Goal: Task Accomplishment & Management: Manage account settings

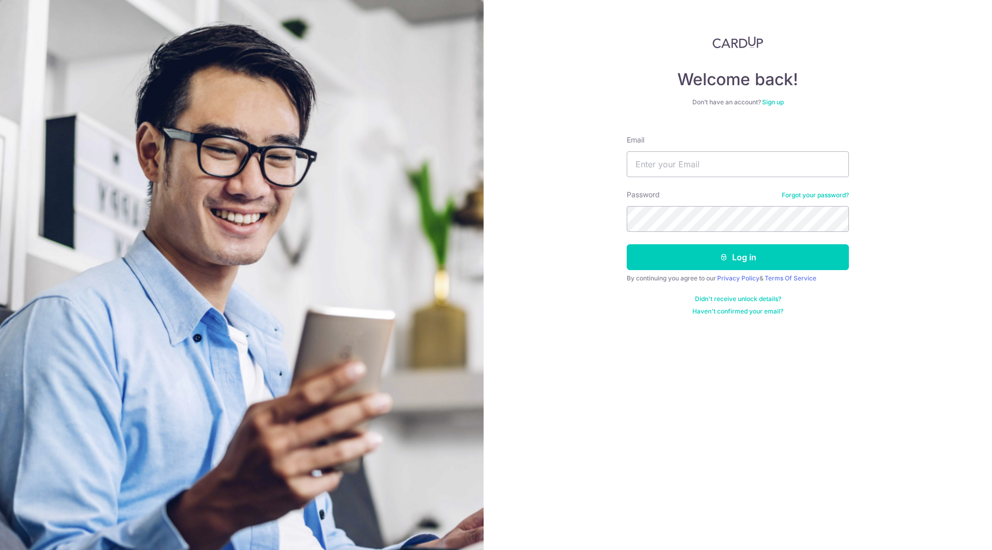
type input "[EMAIL_ADDRESS][DOMAIN_NAME]"
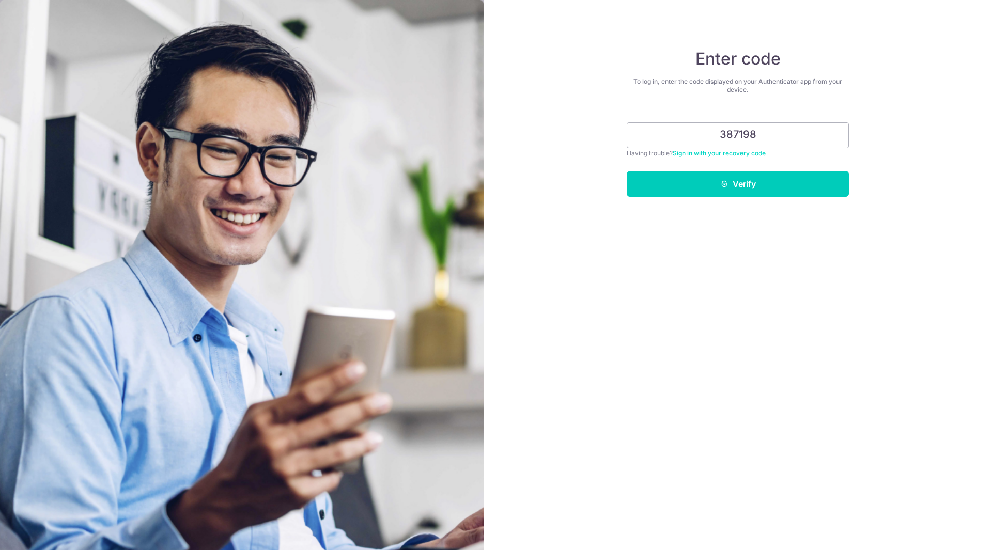
type input "387198"
click at [627, 171] on button "Verify" at bounding box center [738, 184] width 222 height 26
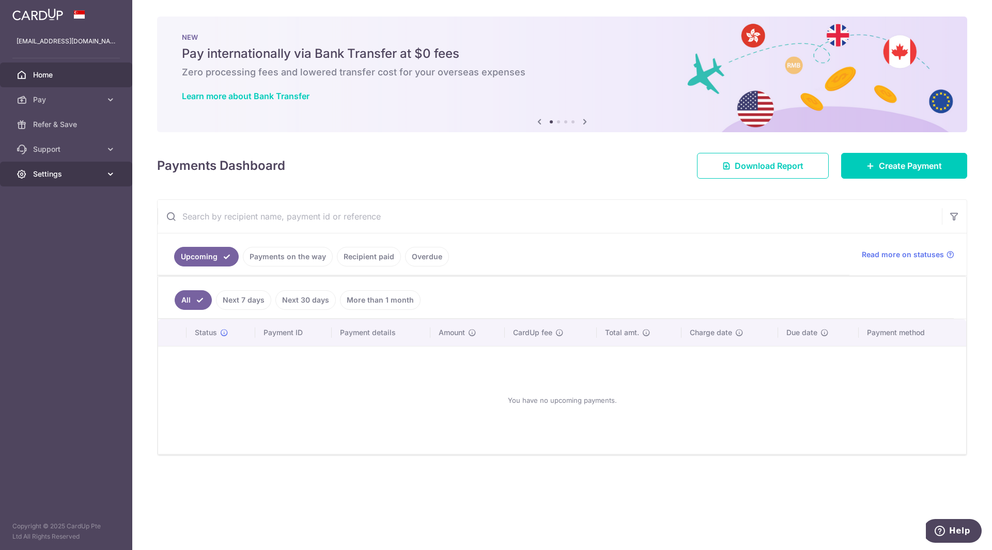
click at [95, 178] on span "Settings" at bounding box center [67, 174] width 68 height 10
click at [66, 205] on link "Account" at bounding box center [66, 198] width 132 height 25
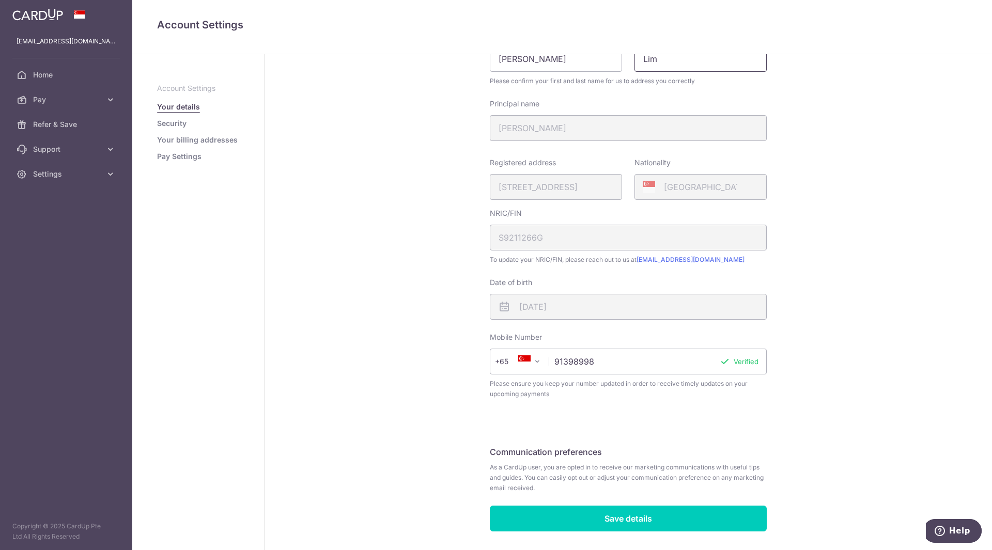
scroll to position [113, 0]
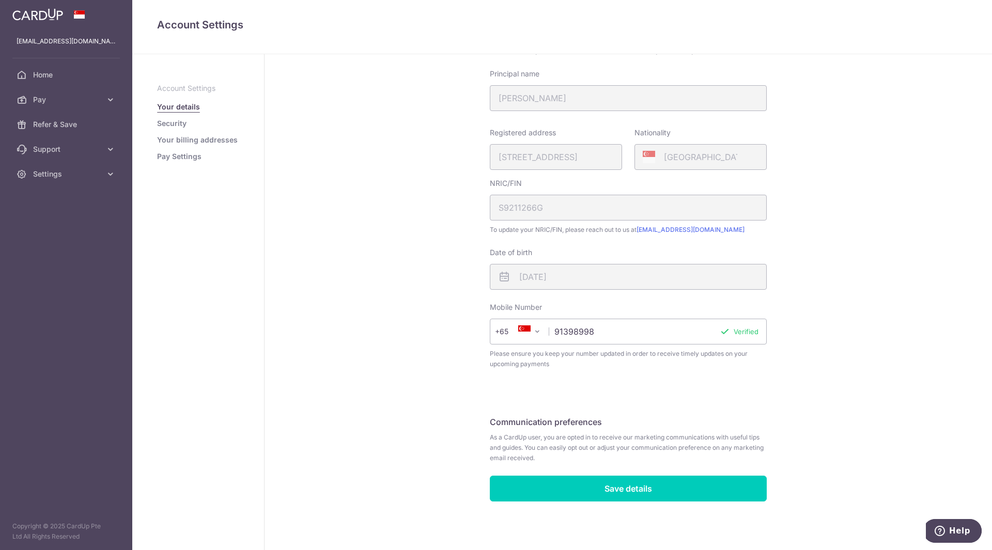
click at [182, 122] on link "Security" at bounding box center [171, 123] width 29 height 10
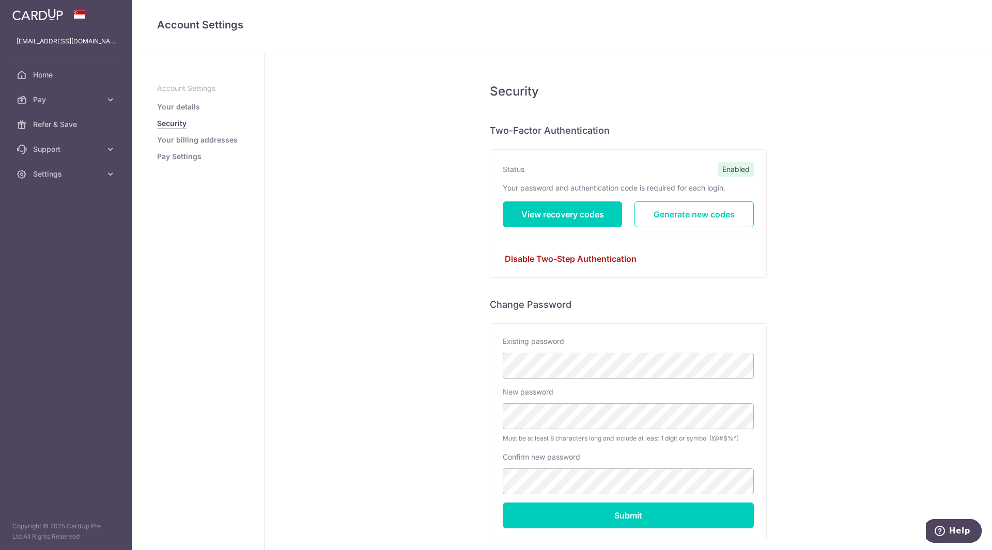
click at [591, 260] on link "Disable Two-Step Authentication" at bounding box center [628, 259] width 251 height 12
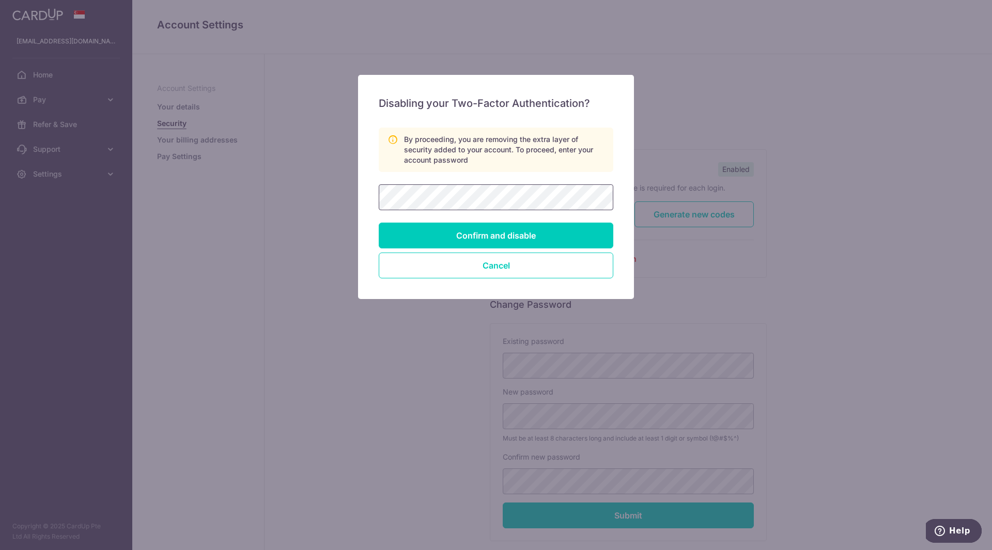
click at [0, 550] on com-1password-button at bounding box center [0, 550] width 0 height 0
click at [564, 270] on button "Cancel" at bounding box center [496, 266] width 235 height 26
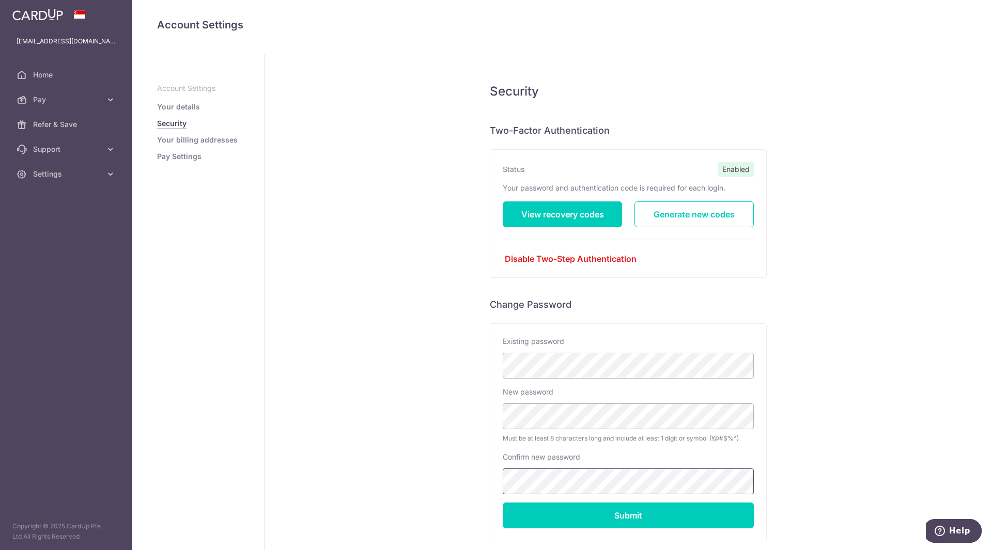
scroll to position [60, 0]
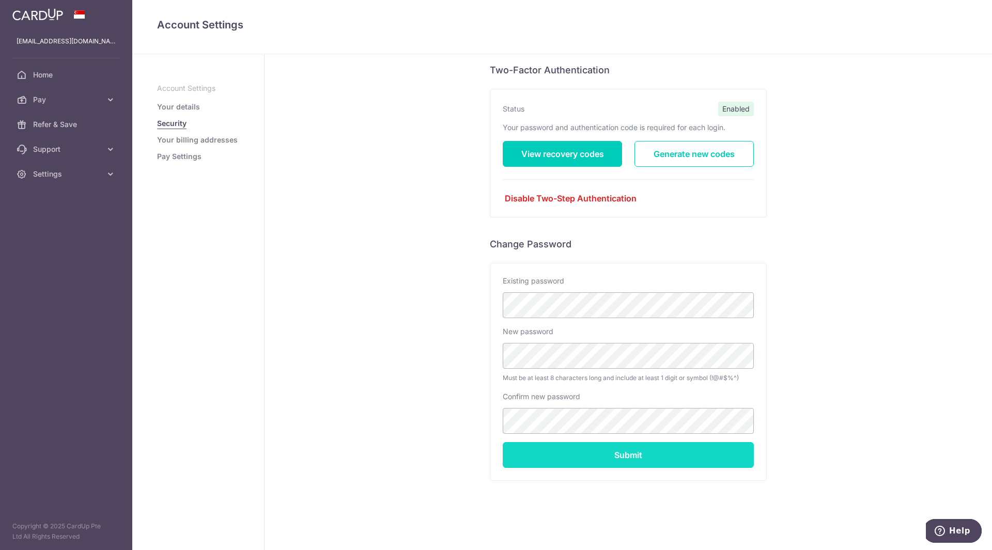
click at [635, 456] on input "Submit" at bounding box center [628, 455] width 251 height 26
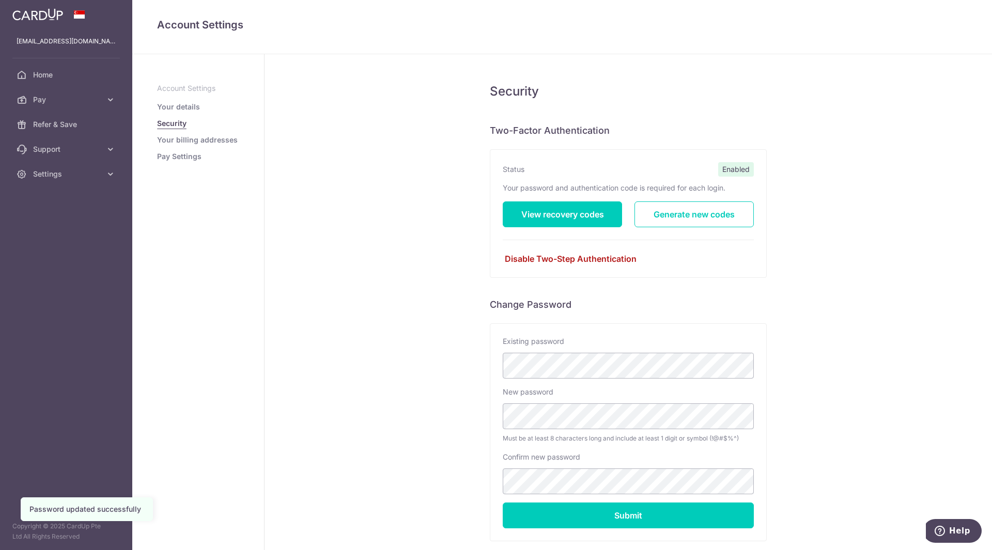
click at [556, 255] on link "Disable Two-Step Authentication" at bounding box center [628, 259] width 251 height 12
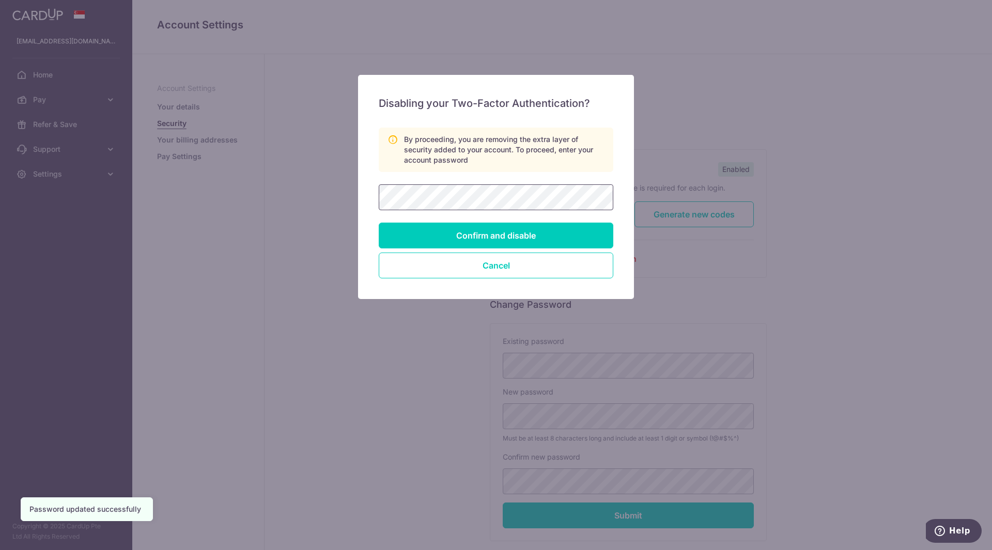
click at [0, 550] on com-1password-button at bounding box center [0, 550] width 0 height 0
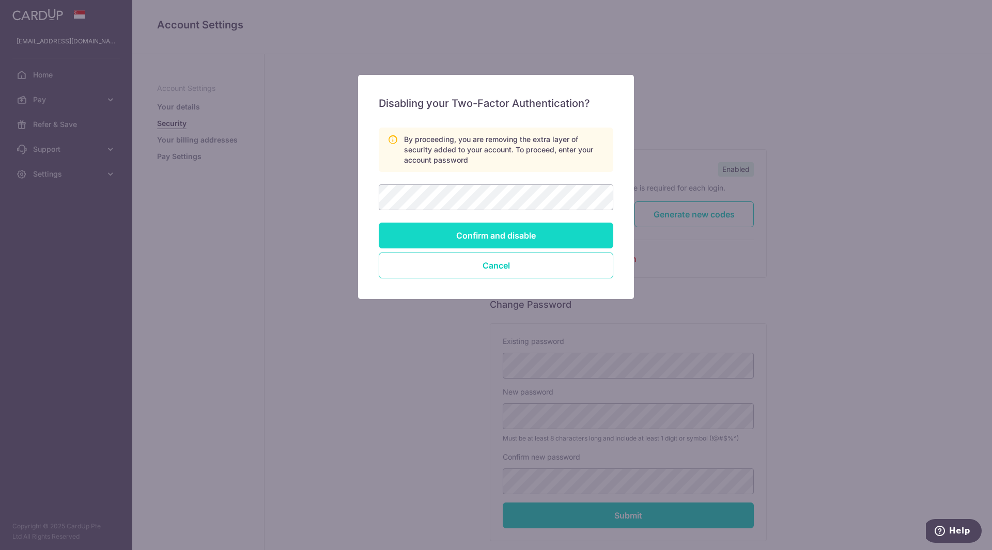
click at [584, 238] on input "Confirm and disable" at bounding box center [496, 236] width 235 height 26
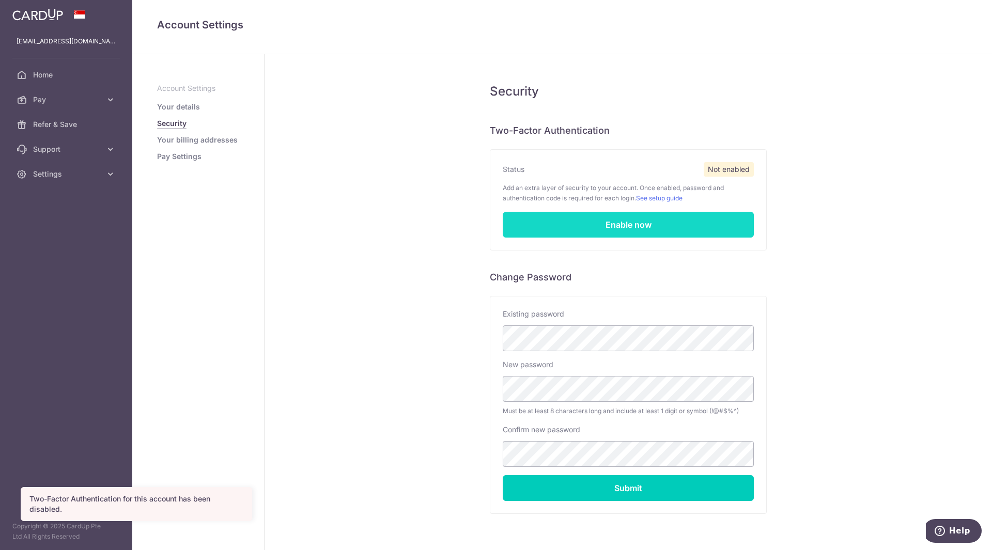
click at [638, 227] on link "Enable now" at bounding box center [628, 225] width 251 height 26
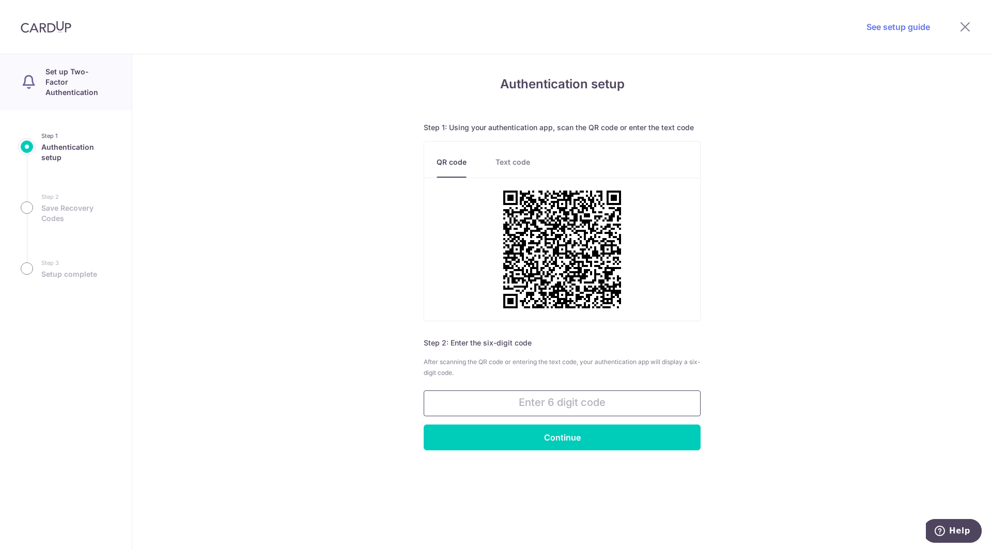
click at [618, 409] on input "text" at bounding box center [562, 404] width 277 height 26
type input "249047"
click at [424, 425] on input "Continue" at bounding box center [562, 438] width 277 height 26
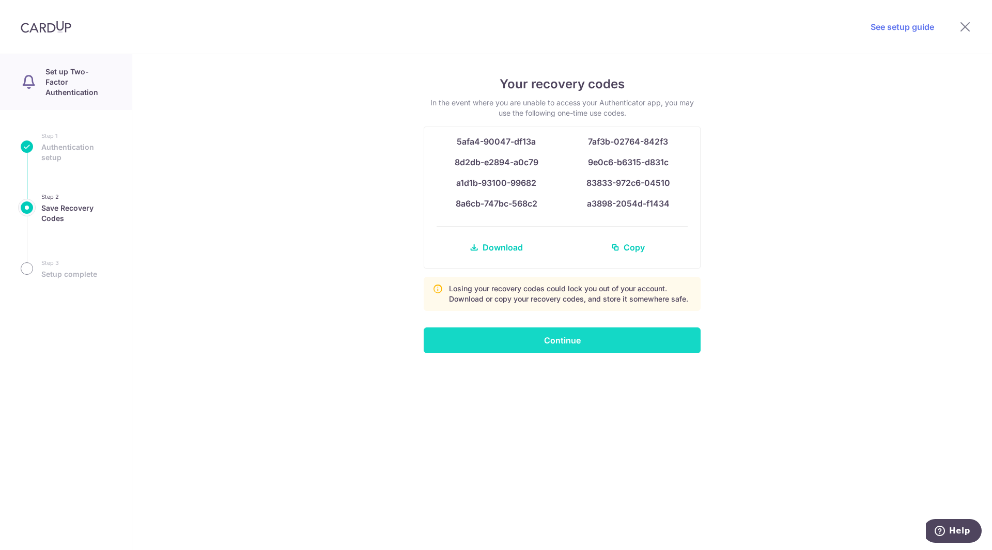
click at [670, 336] on input "Continue" at bounding box center [562, 341] width 277 height 26
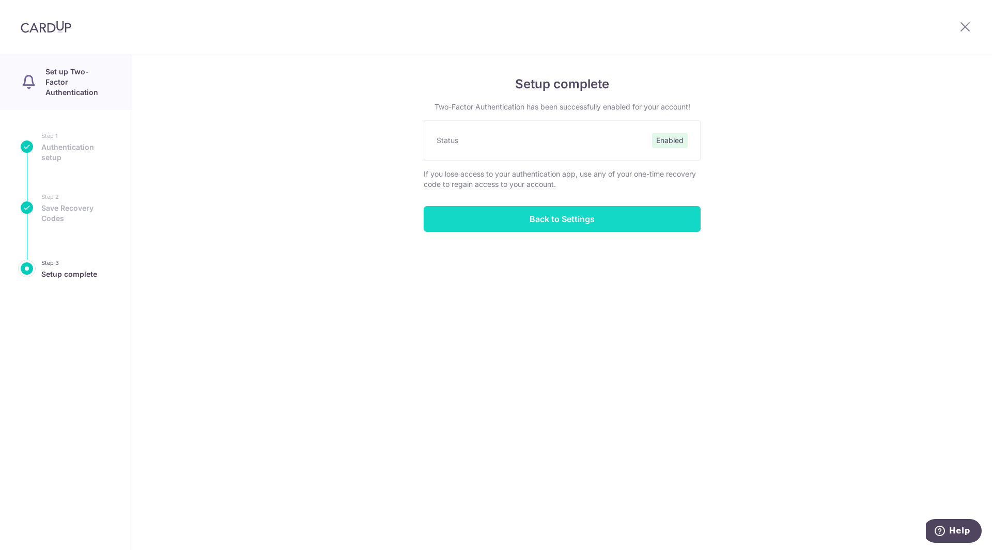
click at [614, 220] on input "Back to Settings" at bounding box center [562, 219] width 277 height 26
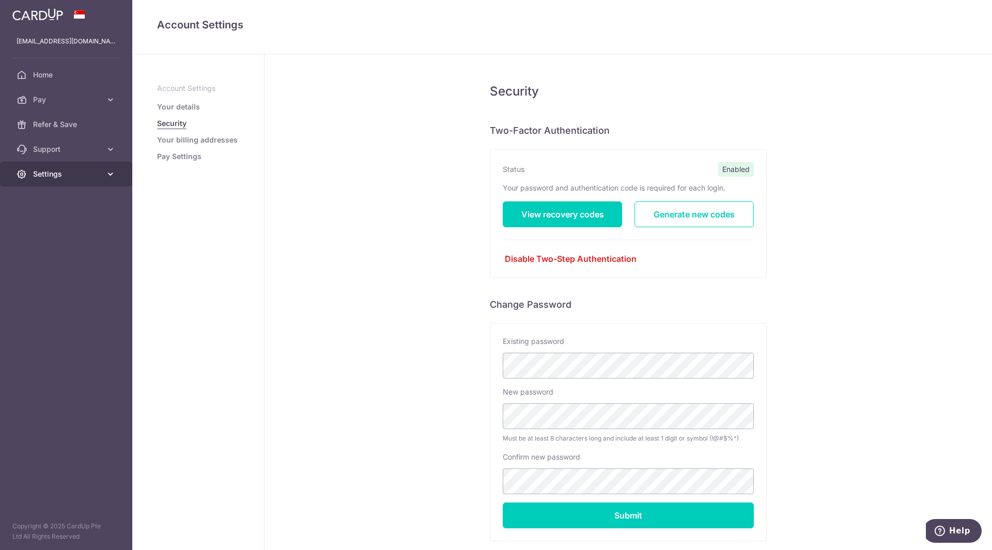
click at [103, 186] on link "Settings" at bounding box center [66, 174] width 132 height 25
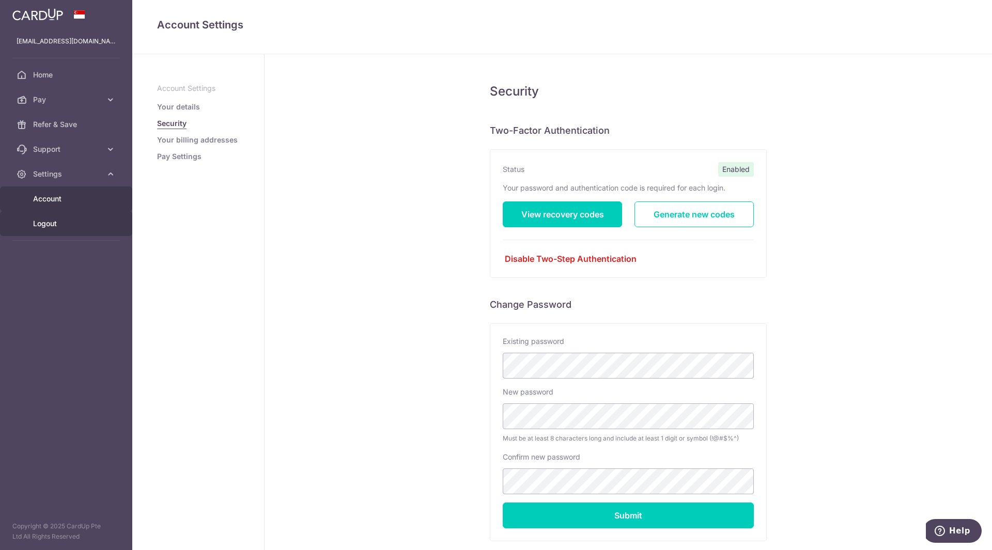
click at [58, 226] on span "Logout" at bounding box center [67, 224] width 68 height 10
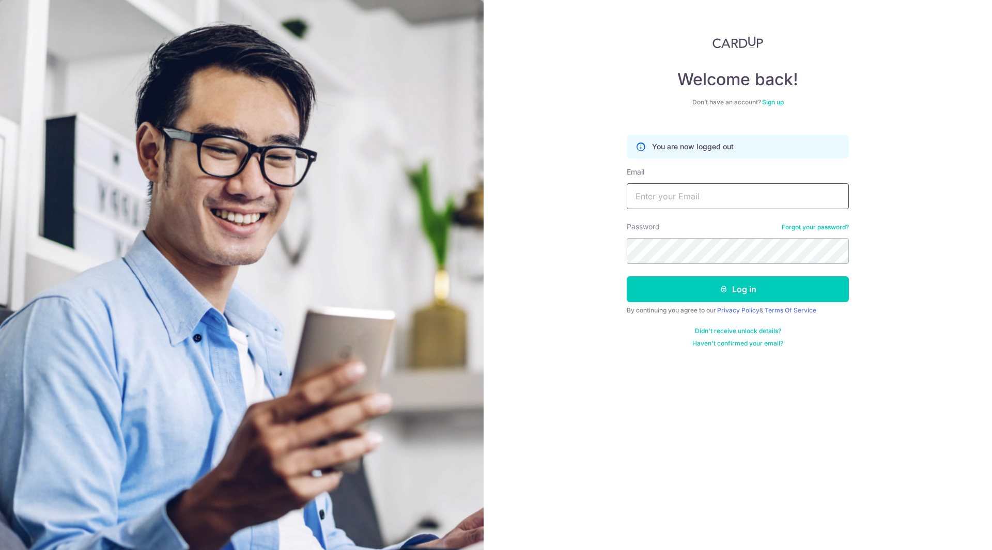
click at [658, 199] on input "Email" at bounding box center [738, 196] width 222 height 26
type input "matthewlimjh@gmail.com"
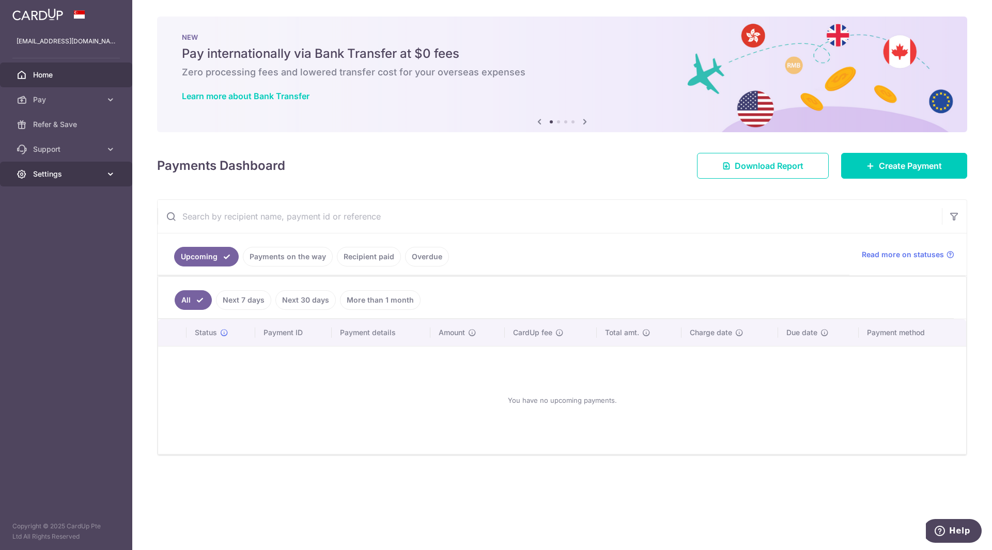
click at [35, 178] on span "Settings" at bounding box center [67, 174] width 68 height 10
click at [52, 221] on span "Logout" at bounding box center [67, 224] width 68 height 10
